Goal: Task Accomplishment & Management: Use online tool/utility

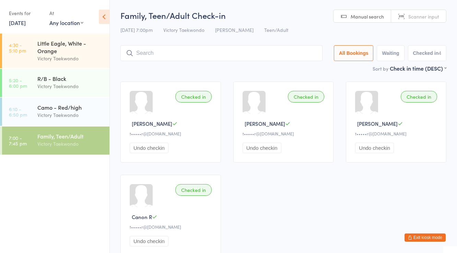
click at [170, 48] on input "search" at bounding box center [221, 53] width 202 height 16
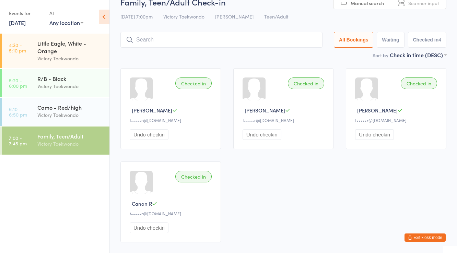
scroll to position [45, 0]
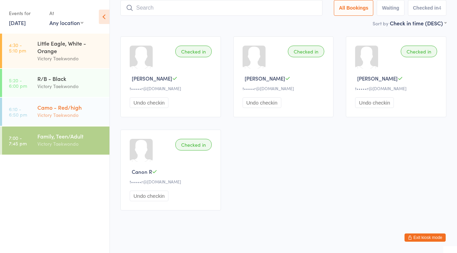
click at [62, 106] on div "Camo - Red/high" at bounding box center [70, 108] width 66 height 8
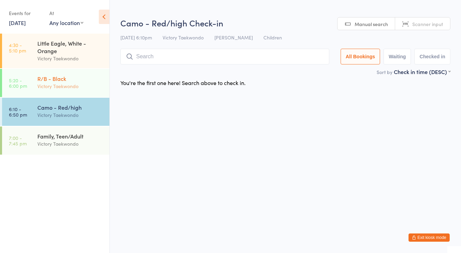
click at [63, 84] on div "Victory Taekwondo" at bounding box center [70, 86] width 66 height 8
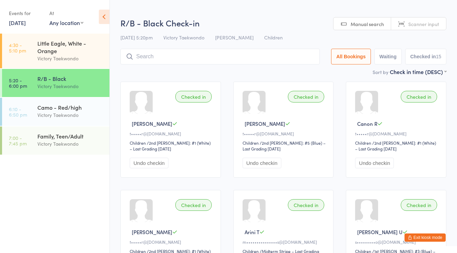
drag, startPoint x: 67, startPoint y: 100, endPoint x: 89, endPoint y: 91, distance: 23.5
click at [67, 100] on div "Camo - Red/high Victory Taekwondo" at bounding box center [73, 111] width 72 height 27
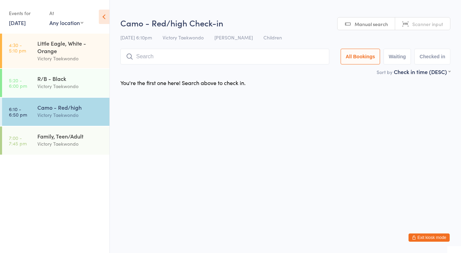
click at [152, 59] on input "search" at bounding box center [224, 57] width 209 height 16
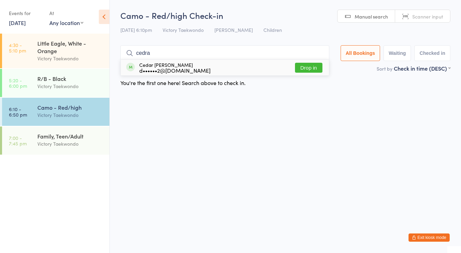
type input "cedra"
click at [165, 68] on div "d••••••2@[DOMAIN_NAME]" at bounding box center [174, 70] width 71 height 5
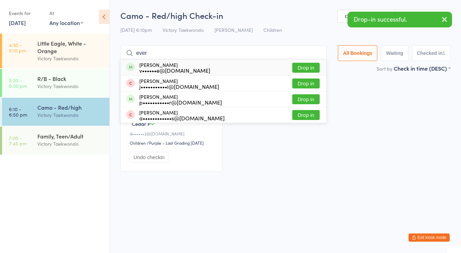
type input "ever"
click at [165, 68] on div "v••••••e@[DOMAIN_NAME]" at bounding box center [174, 70] width 71 height 5
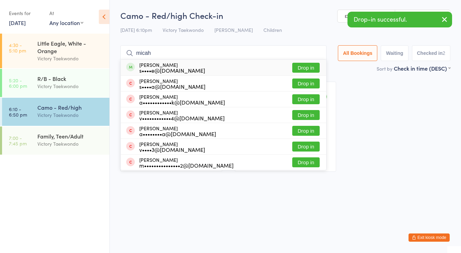
type input "micah"
click at [165, 68] on div "s••••e@[DOMAIN_NAME]" at bounding box center [172, 70] width 66 height 5
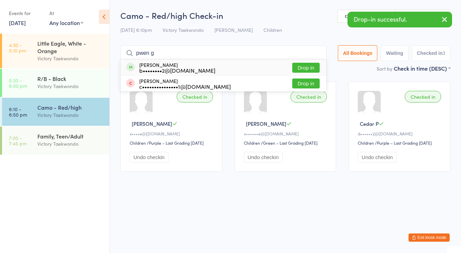
type input "pwen g"
click at [165, 68] on div "b••••••••2@[DOMAIN_NAME]" at bounding box center [177, 70] width 76 height 5
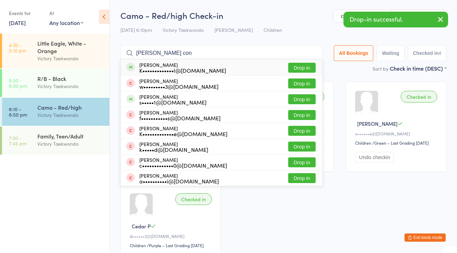
type input "[PERSON_NAME] con"
click at [165, 68] on div "K•••••••••••••I@[DOMAIN_NAME]" at bounding box center [182, 70] width 87 height 5
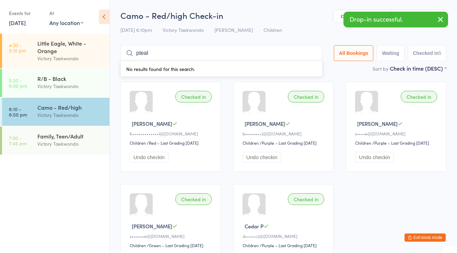
click at [161, 60] on input "pteal" at bounding box center [221, 53] width 202 height 16
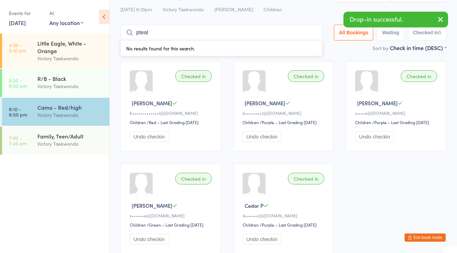
scroll to position [45, 0]
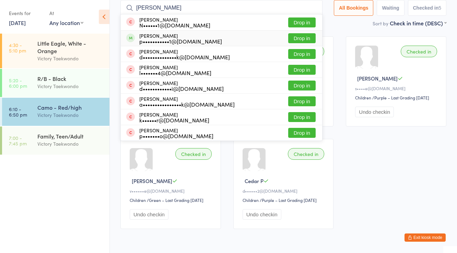
type input "[PERSON_NAME]"
click at [153, 38] on div "p•••••••••••1@[DOMAIN_NAME]" at bounding box center [180, 40] width 83 height 5
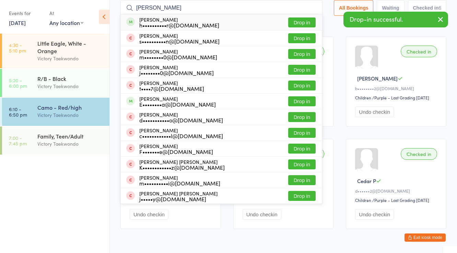
type input "[PERSON_NAME]"
click at [156, 22] on div "h••••••••••r@[DOMAIN_NAME]" at bounding box center [179, 24] width 80 height 5
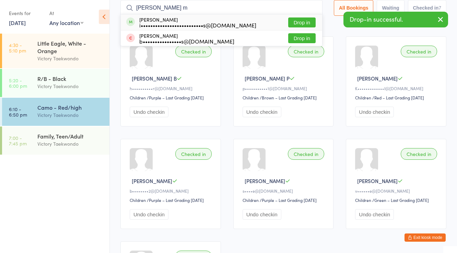
type input "[PERSON_NAME] m"
click at [156, 22] on div "i••••••••••••••••••••••••••s@[DOMAIN_NAME]" at bounding box center [197, 24] width 117 height 5
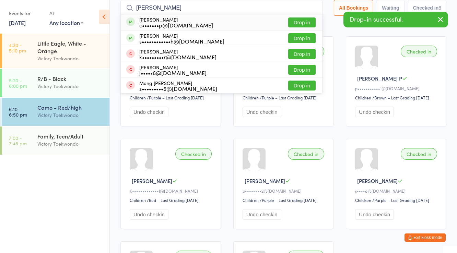
type input "[PERSON_NAME]"
click at [156, 22] on div "c•••••••p@[DOMAIN_NAME]" at bounding box center [176, 24] width 74 height 5
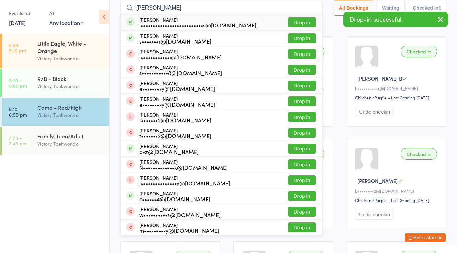
type input "[PERSON_NAME]"
click at [156, 22] on div "i••••••••••••••••••••••••••s@[DOMAIN_NAME]" at bounding box center [197, 24] width 117 height 5
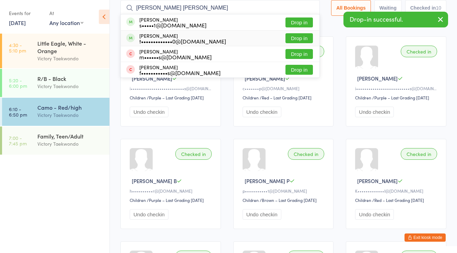
type input "[PERSON_NAME] [PERSON_NAME]"
click at [158, 36] on div "[PERSON_NAME] t•••••••••••••0@[DOMAIN_NAME]" at bounding box center [182, 38] width 87 height 11
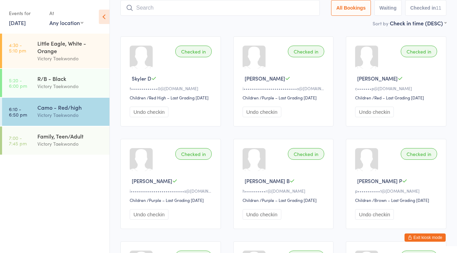
drag, startPoint x: 30, startPoint y: 19, endPoint x: 31, endPoint y: 8, distance: 11.0
click at [30, 14] on div "Events for [DATE] [DATE] [DATE] Sun Mon Tue Wed Thu Fri Sat 31 27 28 29 30 31 0…" at bounding box center [26, 18] width 34 height 20
click at [145, 23] on div "Sort by Check in time (DESC) First name (ASC) First name (DESC) Last name (ASC)…" at bounding box center [283, 23] width 326 height 8
click at [436, 239] on button "Exit kiosk mode" at bounding box center [425, 238] width 41 height 8
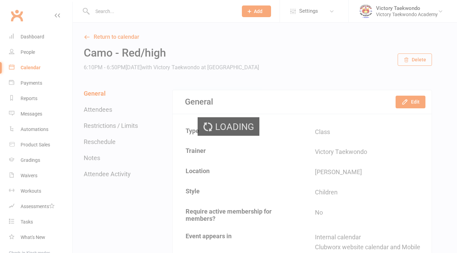
click at [104, 11] on div "Loading" at bounding box center [228, 126] width 457 height 253
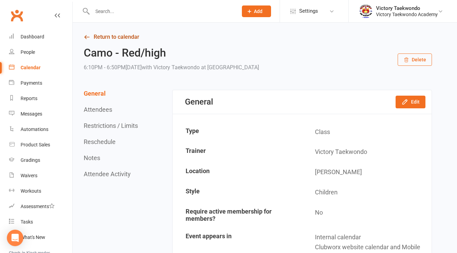
drag, startPoint x: 107, startPoint y: 38, endPoint x: 109, endPoint y: 33, distance: 5.1
click at [107, 37] on link "Return to calendar" at bounding box center [258, 37] width 348 height 10
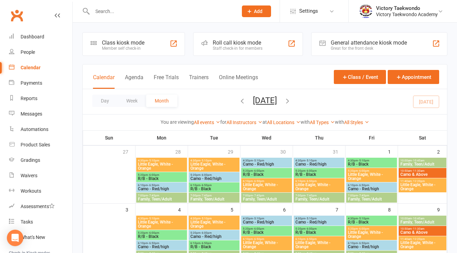
click at [111, 11] on input "text" at bounding box center [161, 12] width 143 height 10
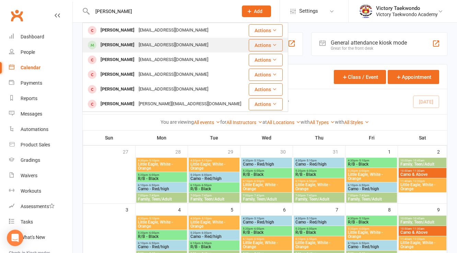
type input "[PERSON_NAME]"
click at [123, 40] on div "[PERSON_NAME]" at bounding box center [117, 45] width 38 height 10
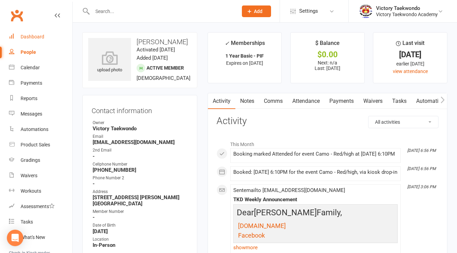
click at [42, 32] on link "Dashboard" at bounding box center [40, 36] width 63 height 15
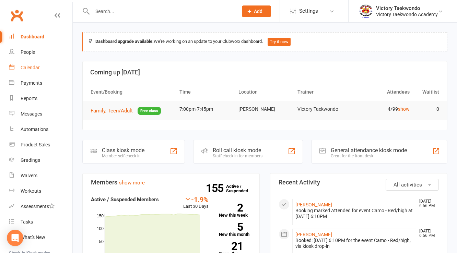
click at [36, 73] on link "Calendar" at bounding box center [40, 67] width 63 height 15
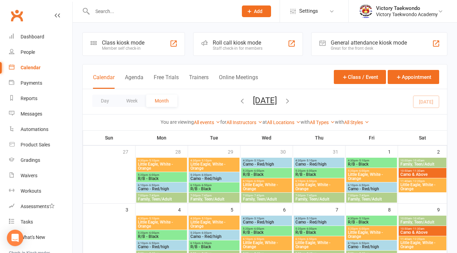
click at [143, 41] on div "Class kiosk mode" at bounding box center [123, 42] width 43 height 7
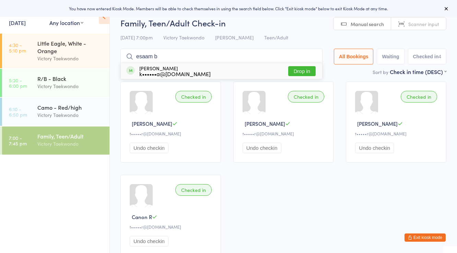
type input "esaam b"
click at [161, 68] on div "Esaam Baig k••••••a@gmail.com" at bounding box center [174, 71] width 71 height 11
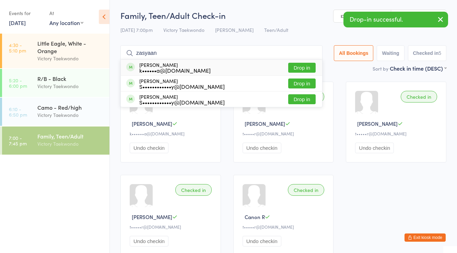
type input "zasyaan"
click at [161, 68] on div "k••••••a@gmail.com" at bounding box center [174, 70] width 71 height 5
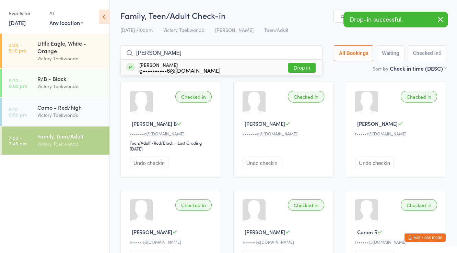
type input "gopi"
click at [161, 68] on div "g••••••••••6@gmail.com" at bounding box center [179, 70] width 81 height 5
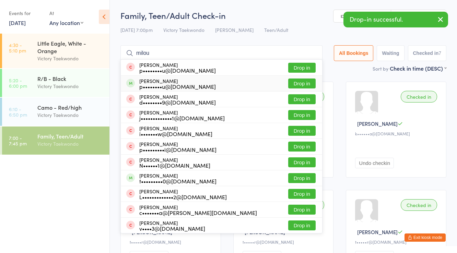
type input "milou"
click at [162, 85] on div "p••••••••u@gmail.com" at bounding box center [177, 86] width 77 height 5
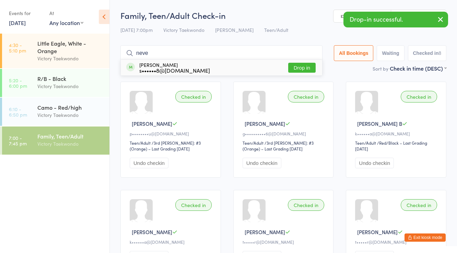
type input "neve"
click at [164, 68] on div "s••••••8@hotmail.com" at bounding box center [174, 70] width 71 height 5
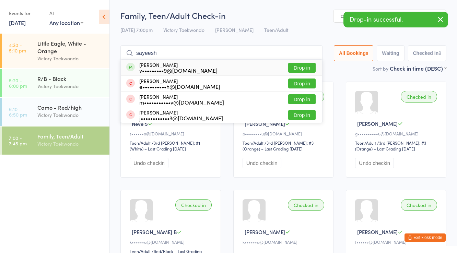
type input "sayeesh"
click at [164, 68] on div "v•••••••••9@gmail.com" at bounding box center [178, 70] width 78 height 5
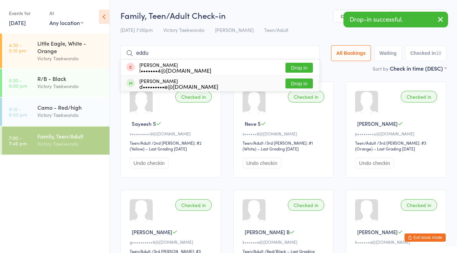
type input "eddu"
click at [165, 84] on div "d•••••••••e@gmail.com" at bounding box center [178, 86] width 79 height 5
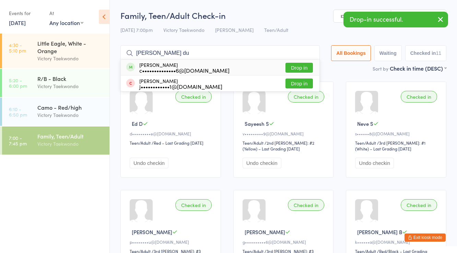
type input "nora du"
click at [166, 63] on div "Nora Dunne c••••••••••••••6@gmail.com" at bounding box center [184, 67] width 90 height 11
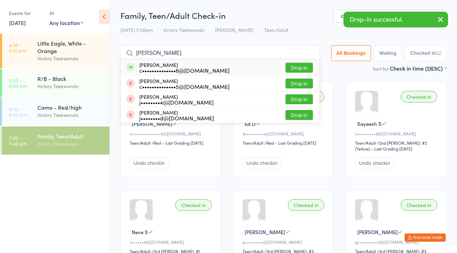
type input "adeline"
click at [166, 63] on div "Adeline Dunne c••••••••••••••6@gmail.com" at bounding box center [184, 67] width 90 height 11
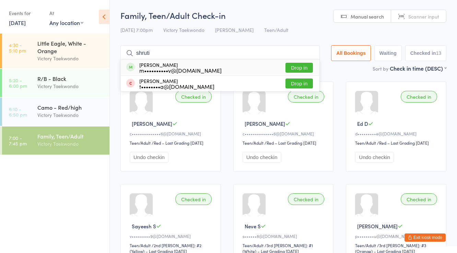
type input "shruti"
click at [166, 63] on div "Shruti Mitra m••••••••••v@yahoo.com" at bounding box center [180, 67] width 82 height 11
